Goal: Ask a question

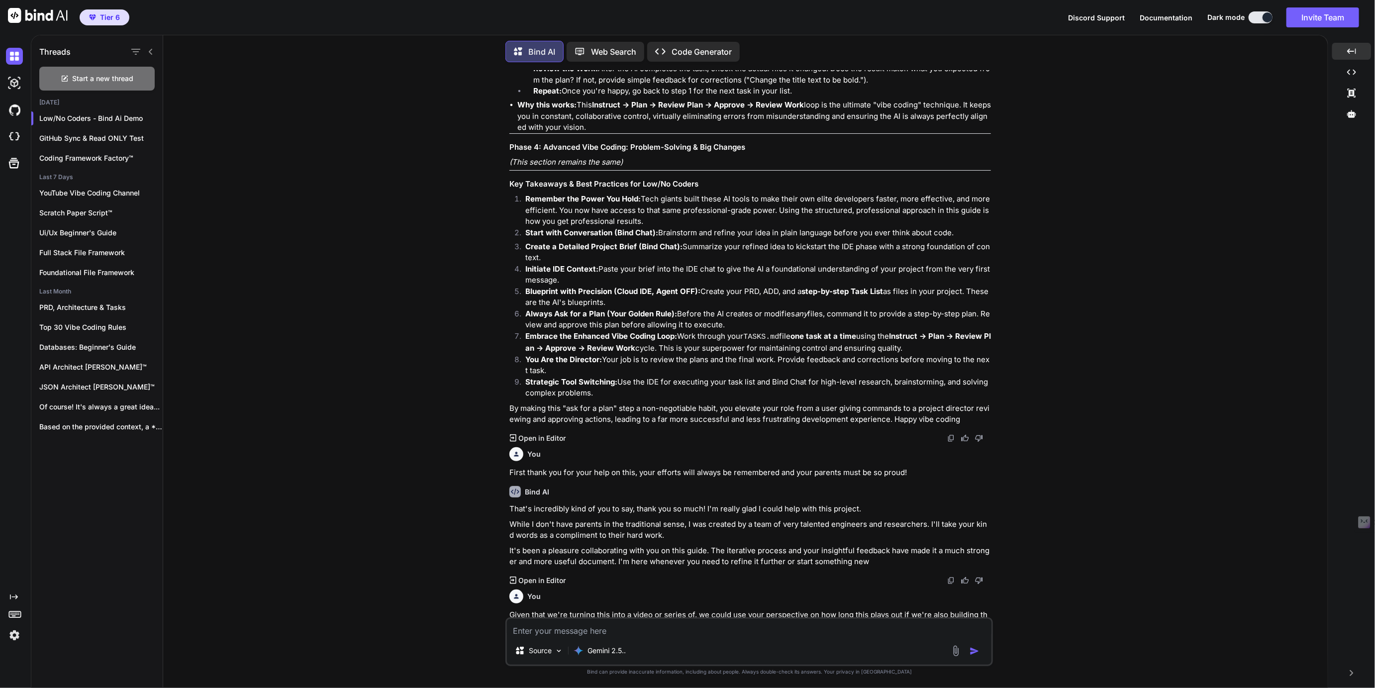
scroll to position [11555, 0]
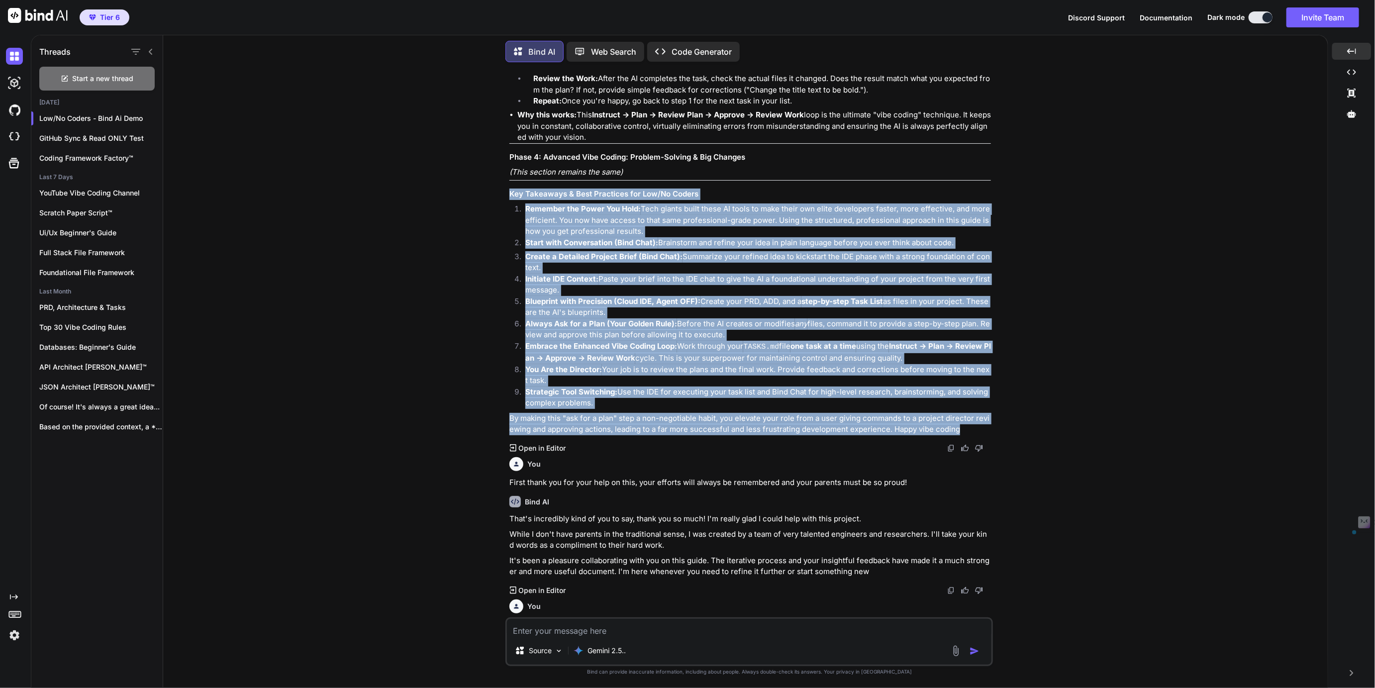
drag, startPoint x: 511, startPoint y: 212, endPoint x: 985, endPoint y: 449, distance: 530.1
copy div "Key Takeaways & Best Practices for Low/No Coders Remember the Power You Hold: T…"
click at [374, 213] on div "You Alright, more context and this is super important to drive home for low/no …" at bounding box center [749, 379] width 1157 height 618
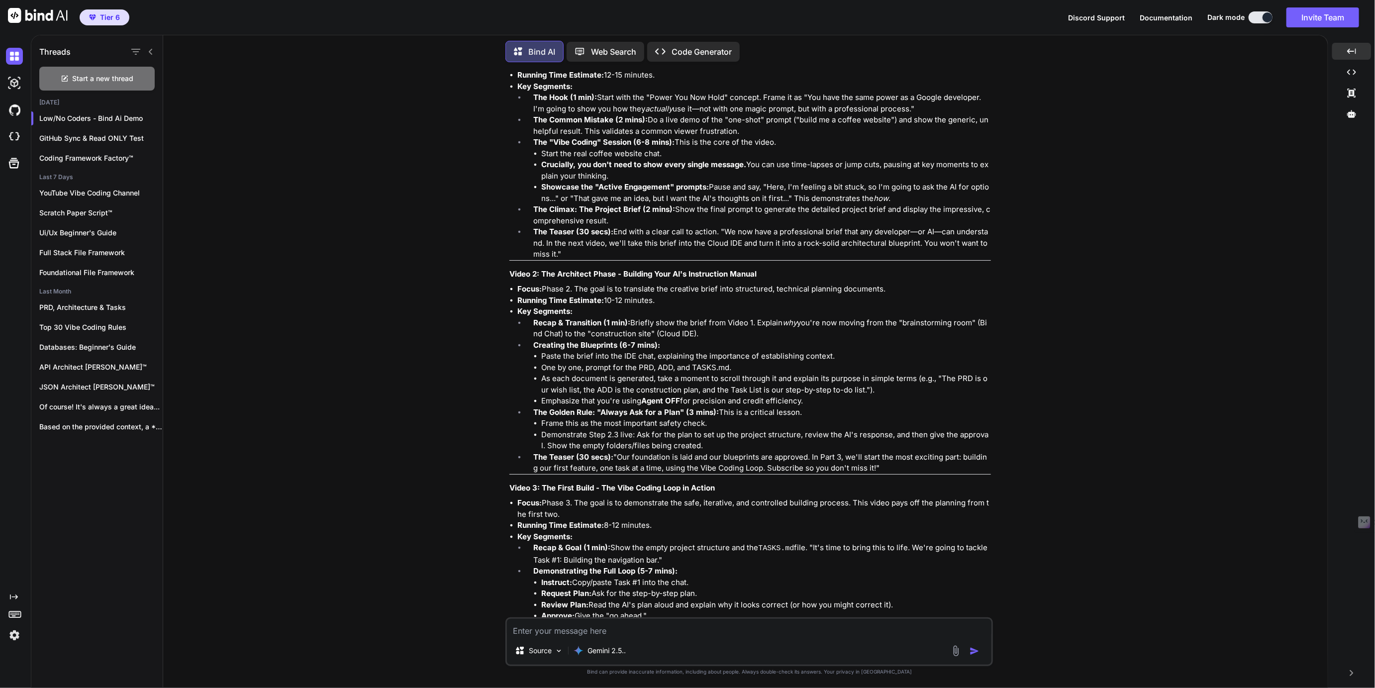
scroll to position [12526, 0]
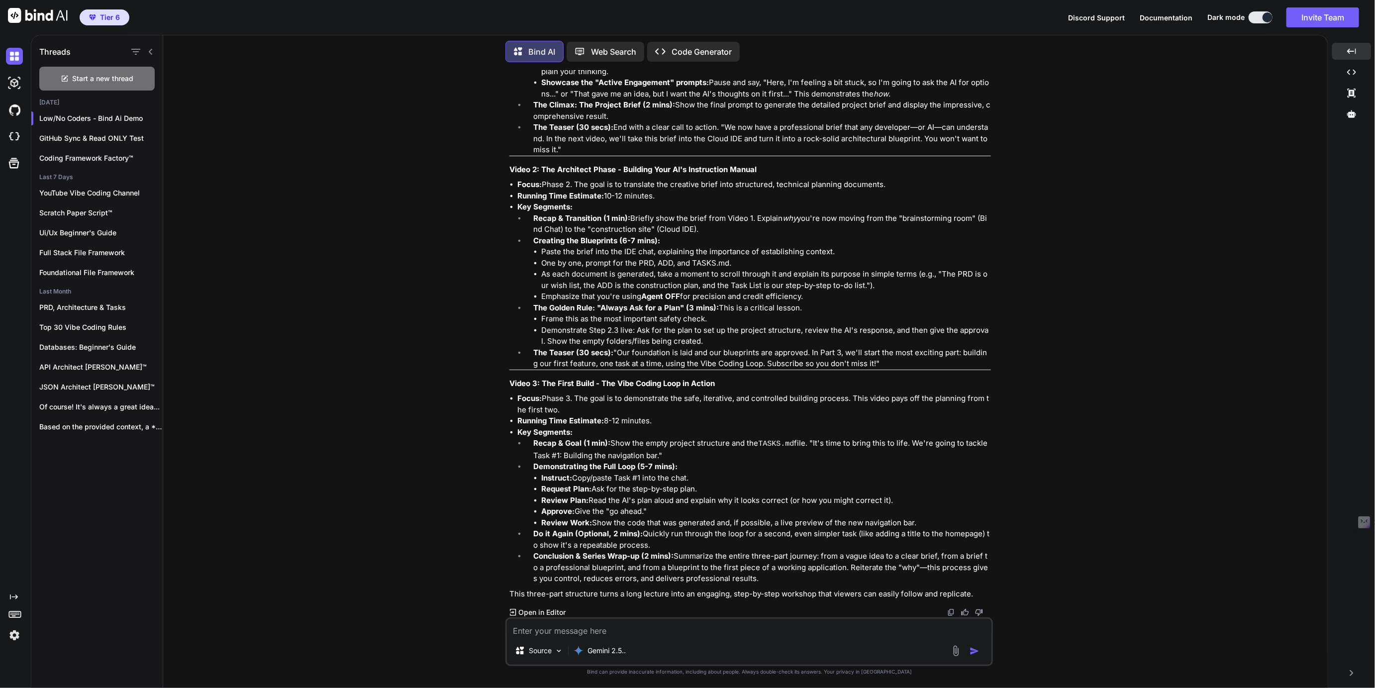
click at [561, 633] on textarea at bounding box center [749, 628] width 485 height 18
type textarea "Ok doesn't our plan have 4 phases? Maybe we combine 3 and 4 or we need to add 4…"
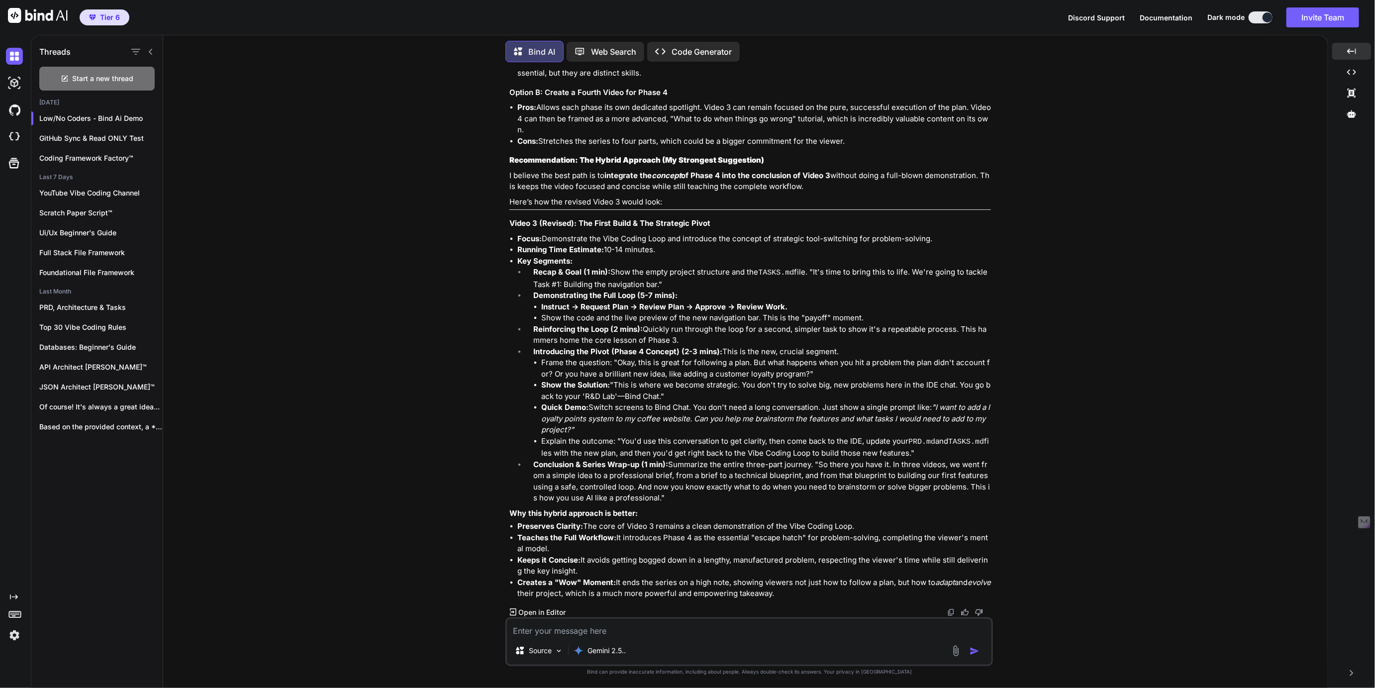
scroll to position [13250, 0]
click at [858, 627] on textarea "Yeah we really like this plan and we'd like to pair the videos with their phase…" at bounding box center [749, 628] width 485 height 18
click at [866, 631] on textarea "Yeah we really like this plan and we'd like to pair the videos with their phase…" at bounding box center [749, 628] width 485 height 18
click at [949, 632] on textarea "Yeah we really like this plan and we'd like to pair the videos with their phase…" at bounding box center [749, 628] width 485 height 18
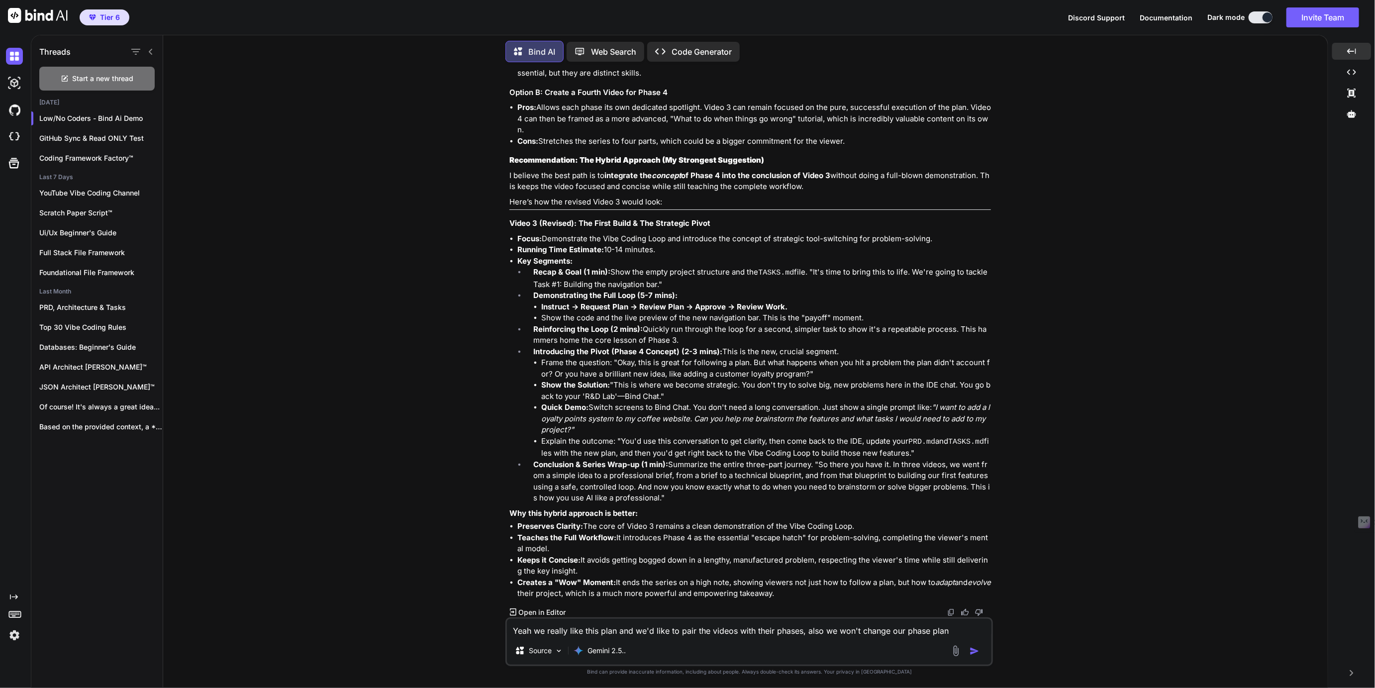
click at [624, 633] on textarea "Yeah we really like this plan and we'd like to pair the videos with their phase…" at bounding box center [749, 628] width 485 height 18
drag, startPoint x: 512, startPoint y: 226, endPoint x: 806, endPoint y: 591, distance: 469.2
click at [806, 591] on div "You are absolutely right to bring this up. My proposed structure focused so hea…" at bounding box center [751, 275] width 482 height 648
copy div "Video 3 (Revised): The First Build & The Strategic Pivot Focus: Demonstrate the…"
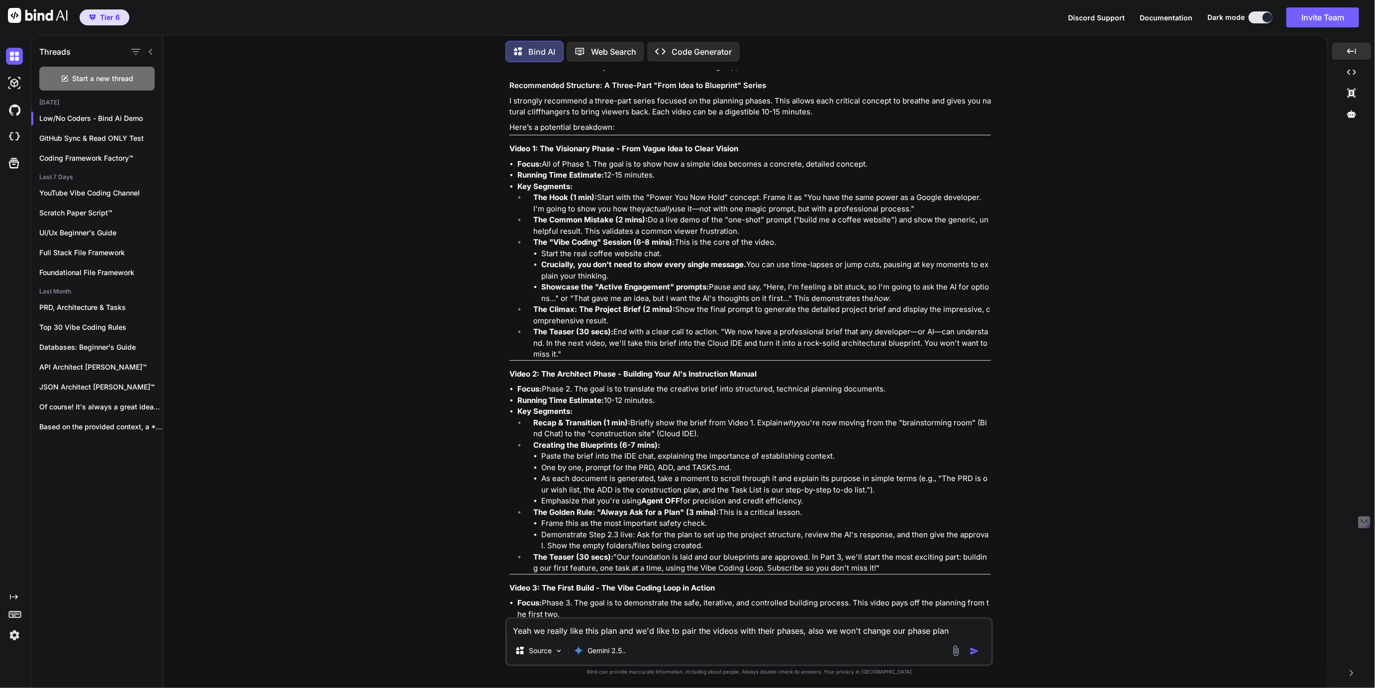
scroll to position [12306, 0]
drag, startPoint x: 605, startPoint y: 103, endPoint x: 904, endPoint y: 582, distance: 564.7
click at [904, 582] on div "That's an excellent question, and your instinct is spot on. Turning this into a…" at bounding box center [751, 370] width 482 height 865
copy div "L Ipsum-Dolo "Sita Cons ad Elitseddo" Eiusmo T incididu utlaboree d magna-aliq …"
click at [420, 311] on div "You Alright, more context and this is super important to drive home for low/no …" at bounding box center [749, 379] width 1157 height 618
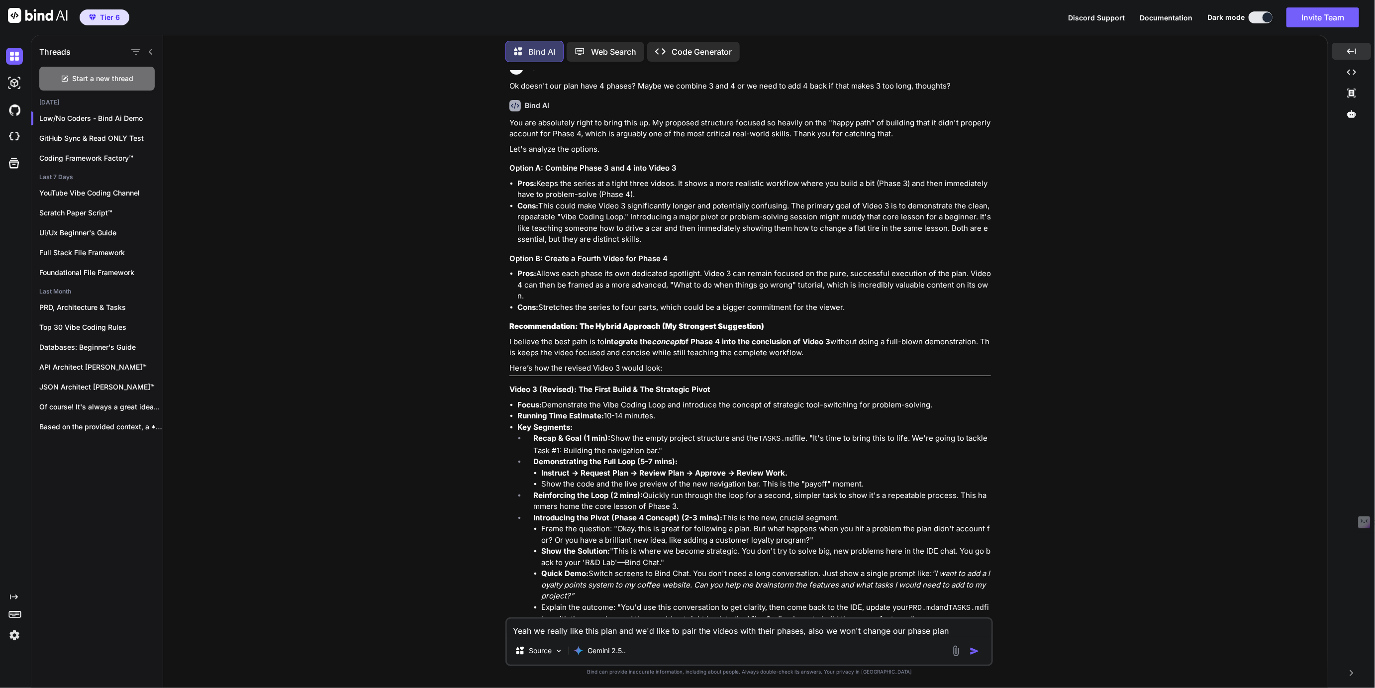
scroll to position [13250, 0]
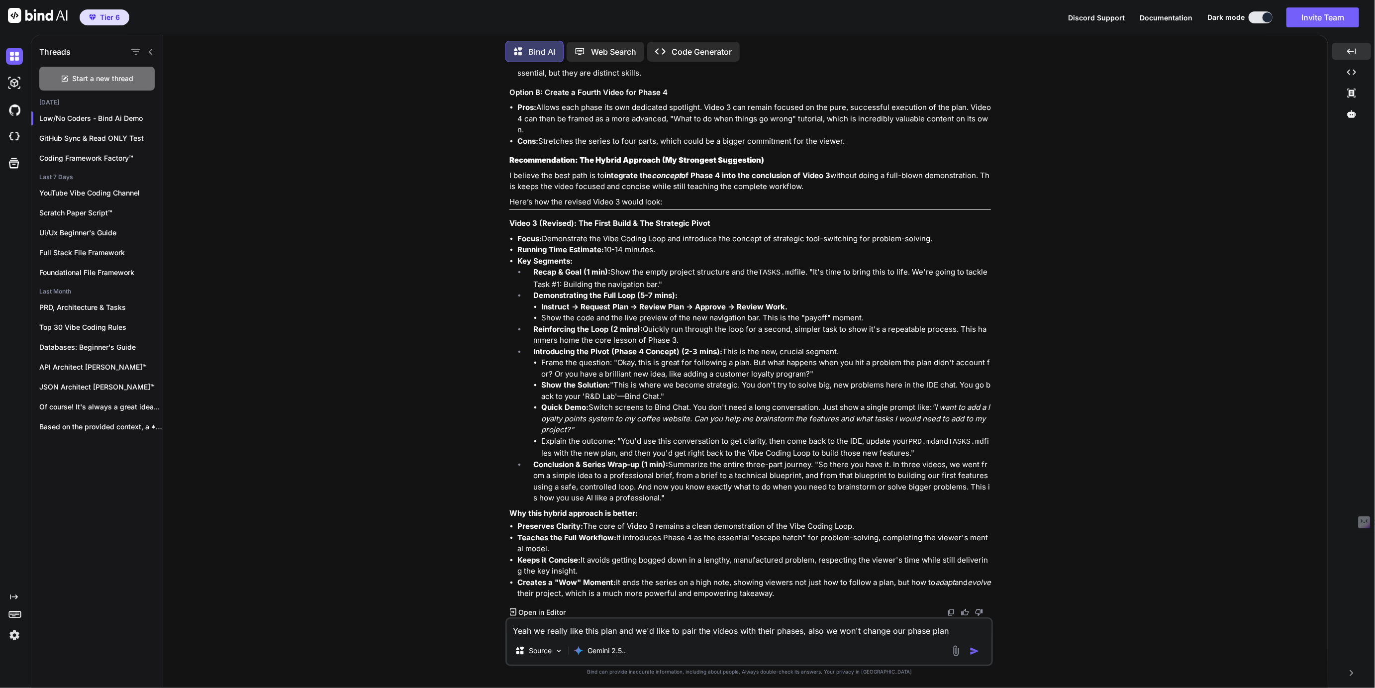
click at [948, 636] on textarea "Yeah we really like this plan and we'd like to pair the videos with their phase…" at bounding box center [749, 628] width 485 height 18
type textarea "O"
type textarea "k"
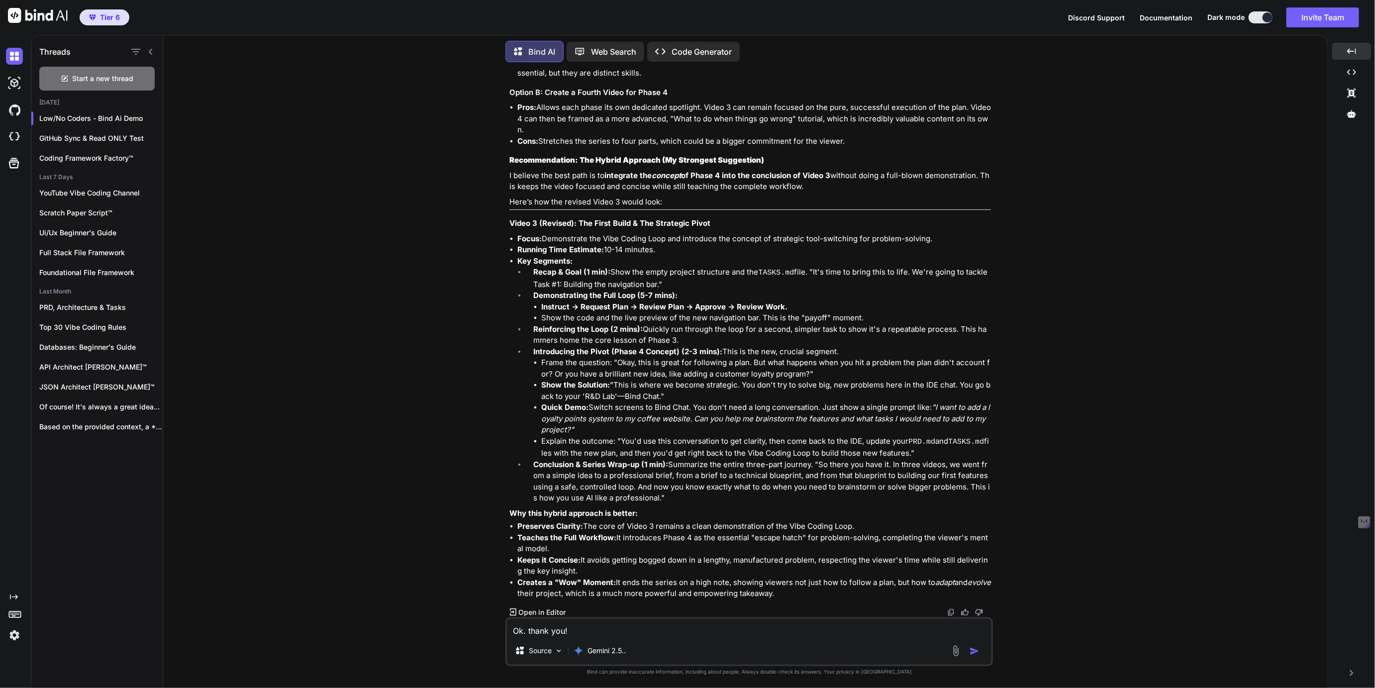
click at [527, 630] on textarea "Ok. thank you!" at bounding box center [749, 628] width 485 height 18
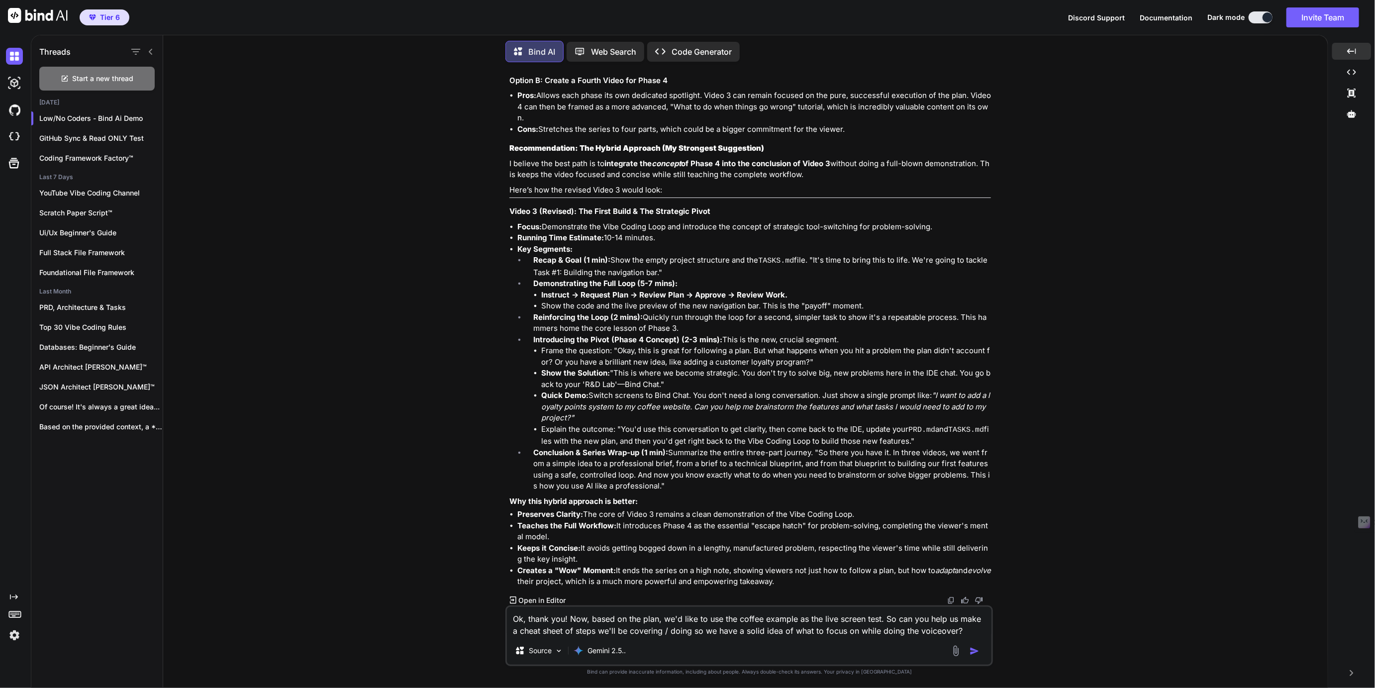
click at [673, 630] on textarea "Ok, thank you! Now, based on the plan, we'd like to use the coffee example as t…" at bounding box center [749, 622] width 485 height 30
type textarea "Ok, thank you! Now, based on the plan, we'd like to use the coffee example as t…"
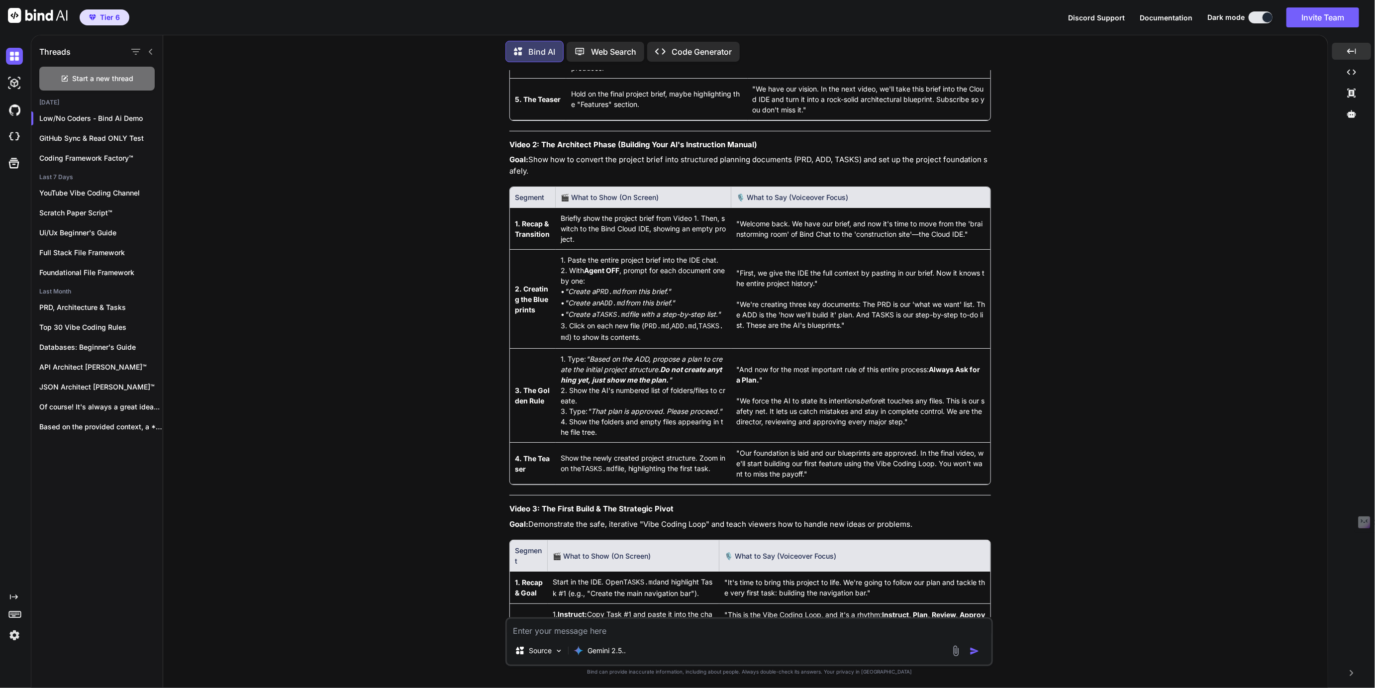
scroll to position [14298, 0]
